Goal: Check status: Check status

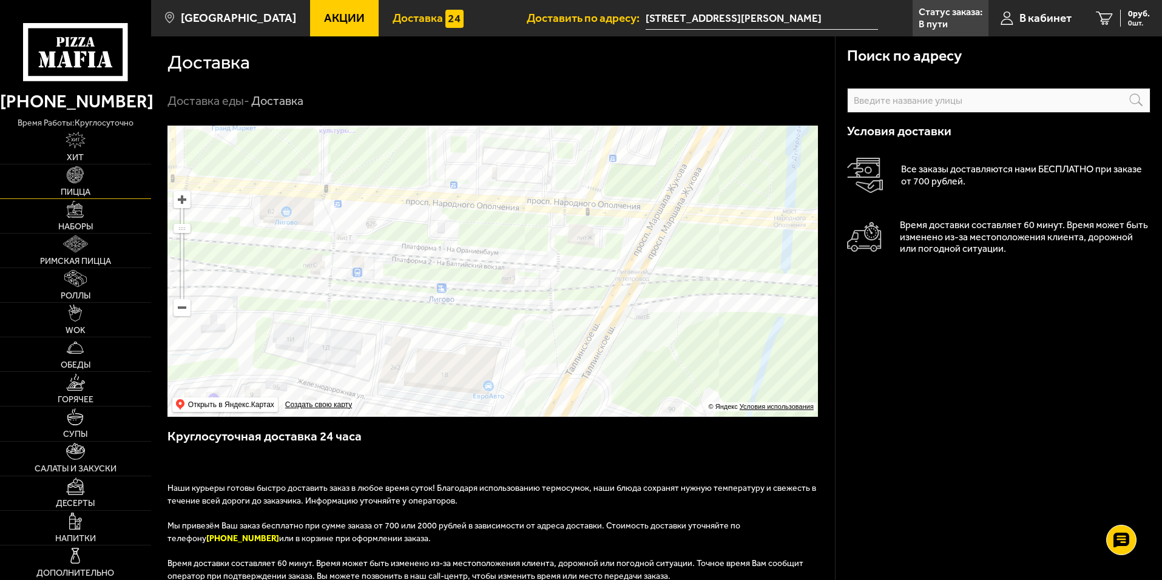
click at [67, 180] on img at bounding box center [75, 174] width 17 height 17
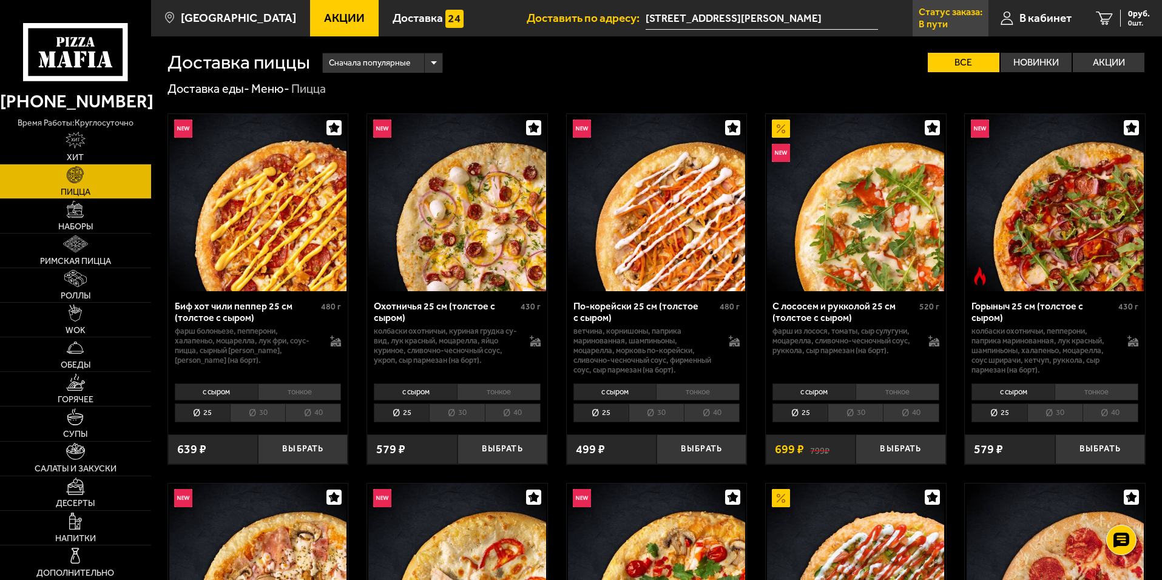
click at [934, 24] on p "В пути" at bounding box center [933, 24] width 29 height 10
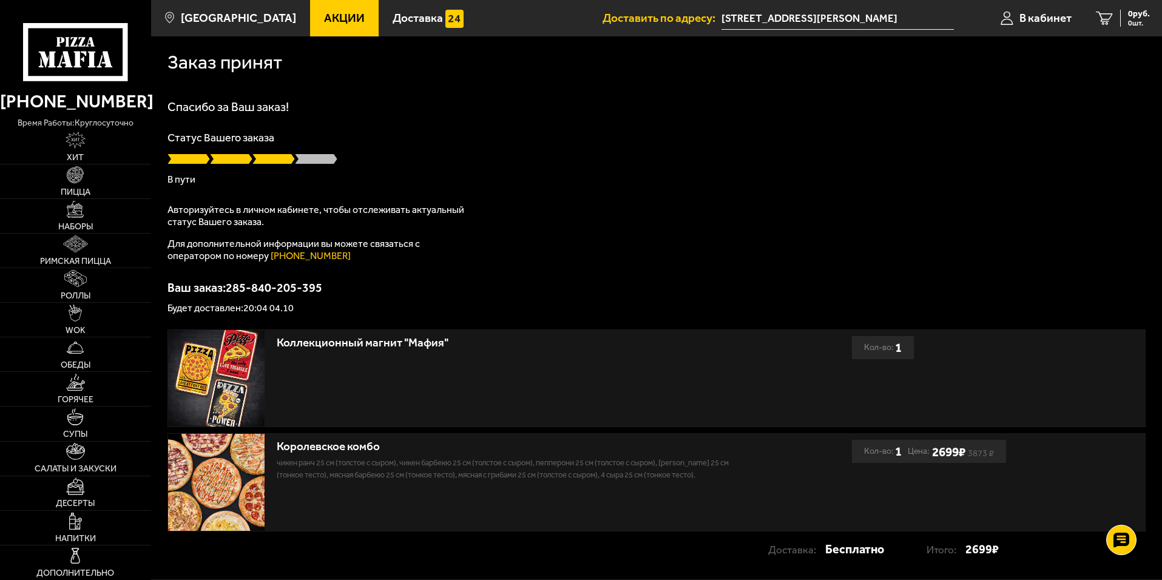
click at [84, 59] on use at bounding box center [82, 58] width 3 height 5
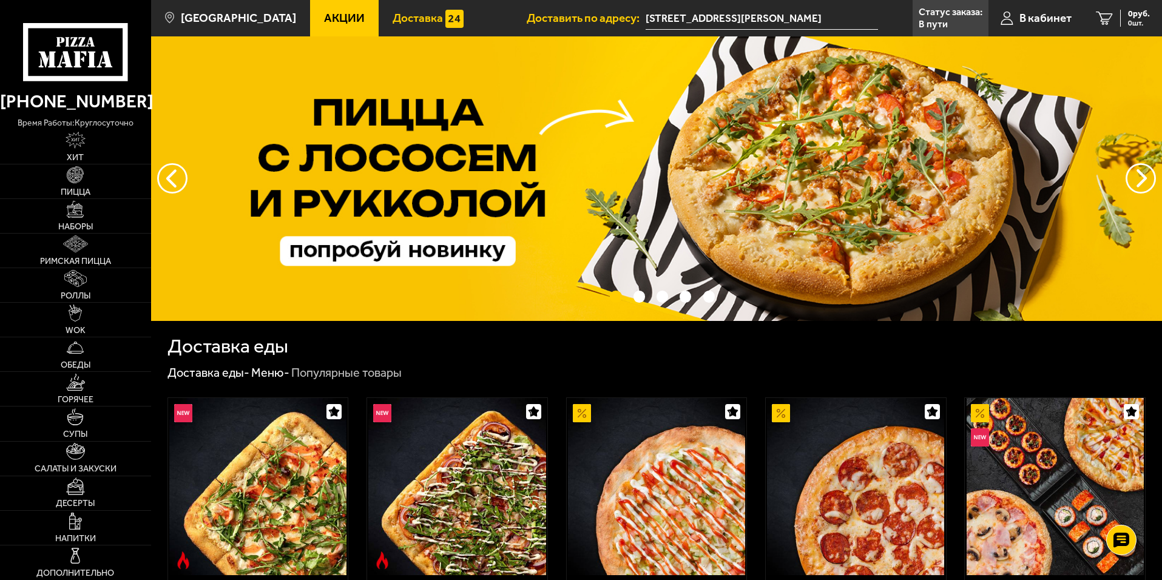
click at [393, 16] on span "Доставка" at bounding box center [418, 18] width 50 height 12
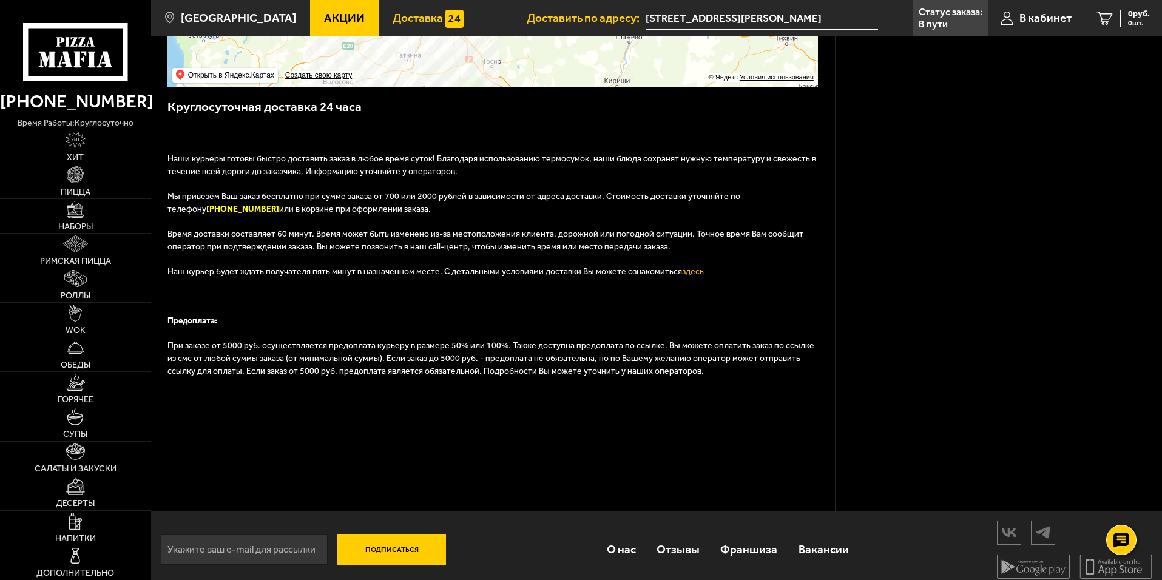
scroll to position [340, 0]
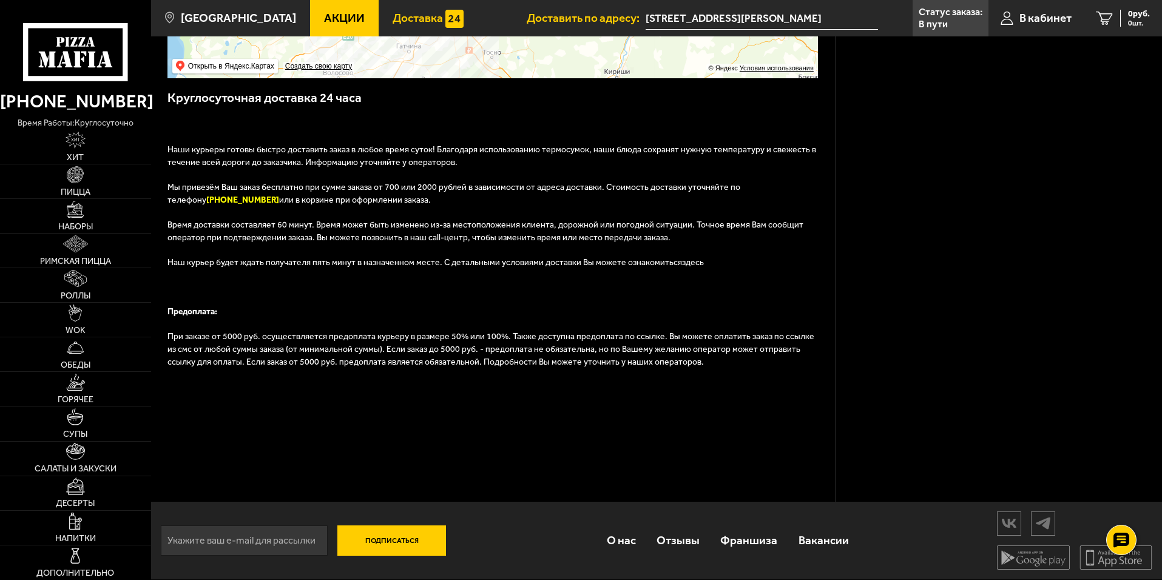
click at [682, 266] on link "здесь" at bounding box center [693, 262] width 22 height 10
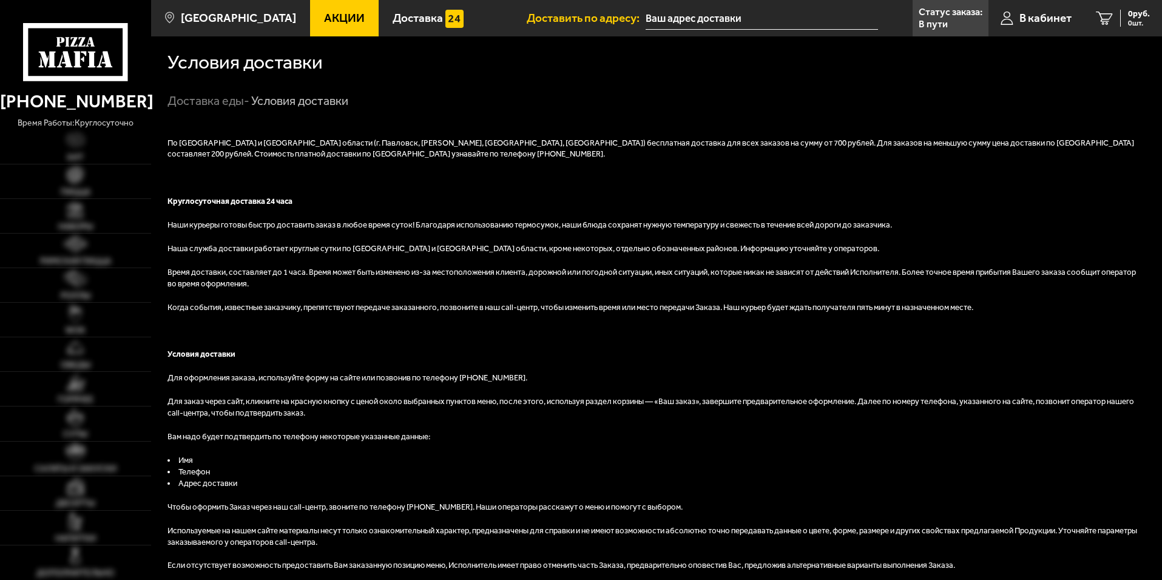
type input "[STREET_ADDRESS][PERSON_NAME]"
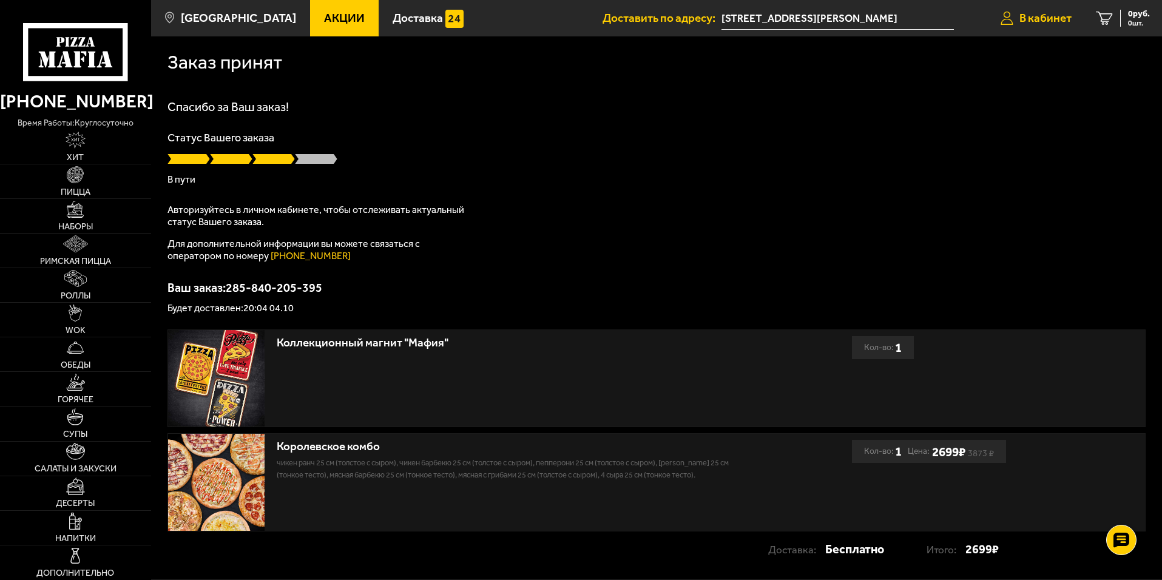
click at [1065, 19] on span "В кабинет" at bounding box center [1045, 18] width 52 height 12
